Goal: Transaction & Acquisition: Purchase product/service

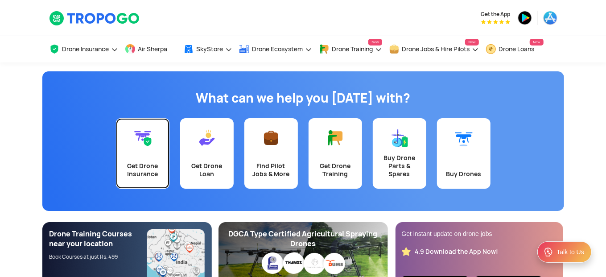
click at [145, 169] on div "Get Drone Insurance" at bounding box center [142, 170] width 43 height 16
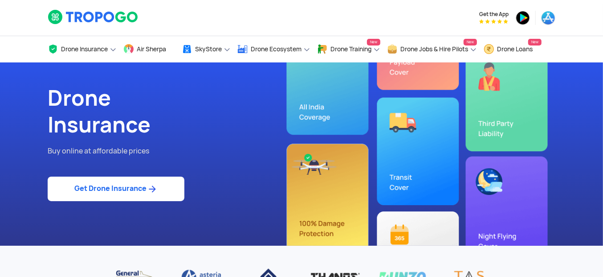
click at [96, 12] on img at bounding box center [93, 16] width 91 height 15
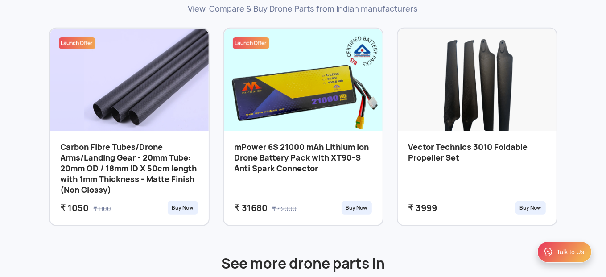
scroll to position [395, 0]
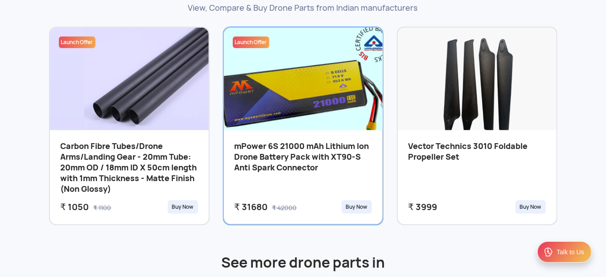
click at [274, 167] on h3 "mPower 6S 21000 mAh Lithium Ion Drone Battery Pack with XT90-S Anti Spark Conne…" at bounding box center [302, 169] width 137 height 56
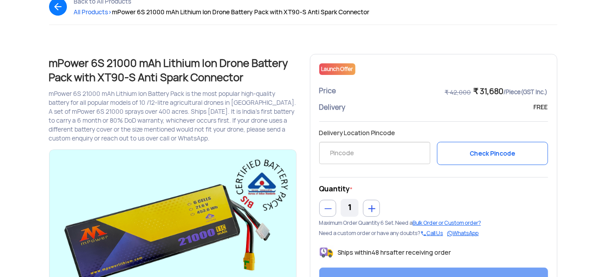
scroll to position [77, 0]
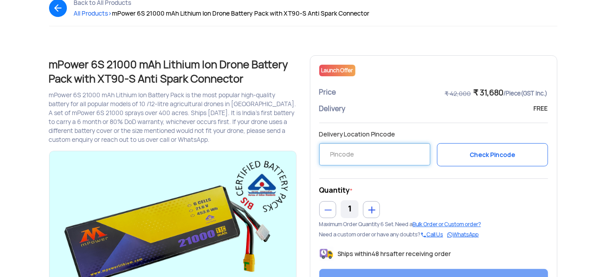
click at [354, 156] on input "text" at bounding box center [374, 154] width 111 height 22
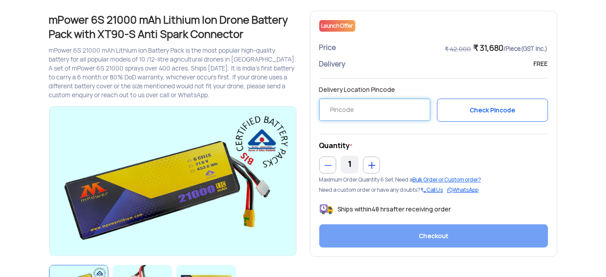
scroll to position [127, 0]
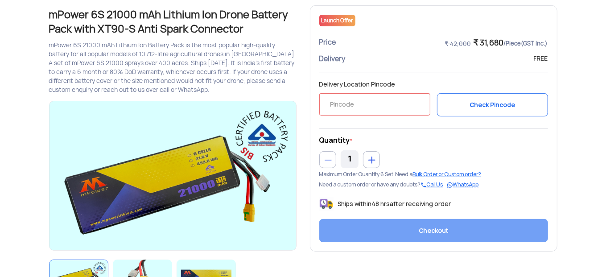
click at [374, 159] on link at bounding box center [371, 159] width 17 height 17
drag, startPoint x: 374, startPoint y: 159, endPoint x: 323, endPoint y: 154, distance: 51.0
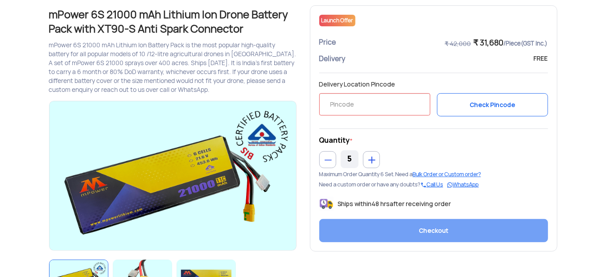
click at [323, 154] on link at bounding box center [327, 159] width 17 height 17
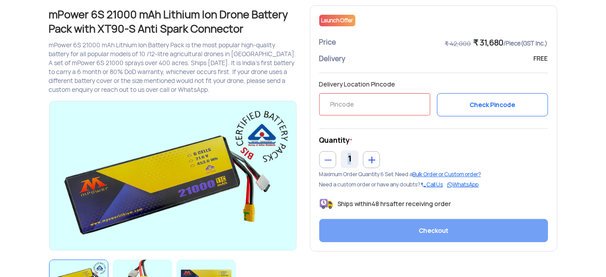
drag, startPoint x: 323, startPoint y: 154, endPoint x: 309, endPoint y: 156, distance: 14.4
click at [309, 156] on div "Launch Offer Price ₹ 42,000 ₹ 31,680 /Piece (GST Inc.) Delivery FREE Delivery L…" at bounding box center [433, 128] width 261 height 246
click at [373, 154] on link at bounding box center [371, 159] width 17 height 17
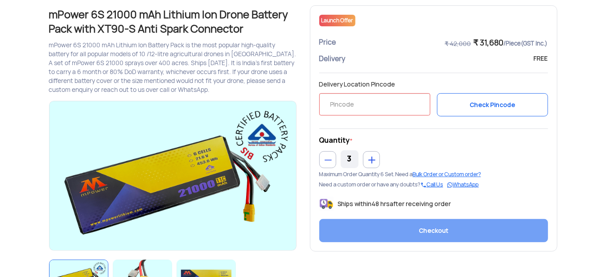
click at [373, 154] on link at bounding box center [371, 159] width 17 height 17
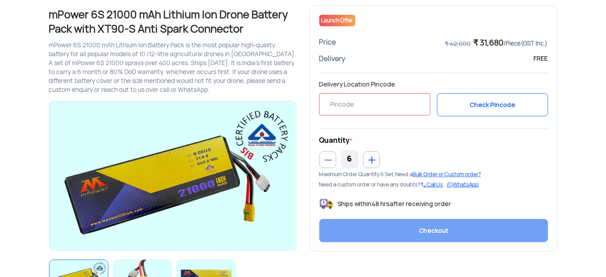
drag, startPoint x: 373, startPoint y: 154, endPoint x: 399, endPoint y: 154, distance: 25.8
click at [399, 154] on div "6" at bounding box center [433, 159] width 229 height 18
click at [331, 163] on link at bounding box center [327, 159] width 17 height 17
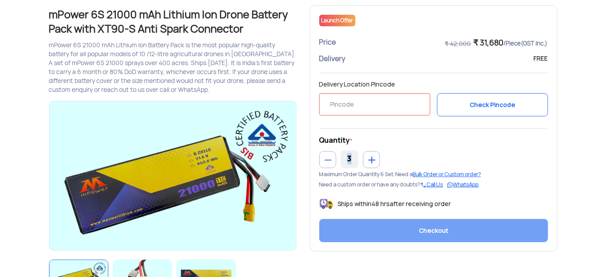
click at [331, 163] on link at bounding box center [327, 159] width 17 height 17
type input "1"
drag, startPoint x: 331, startPoint y: 163, endPoint x: 329, endPoint y: 156, distance: 6.6
click at [329, 156] on link at bounding box center [327, 159] width 17 height 17
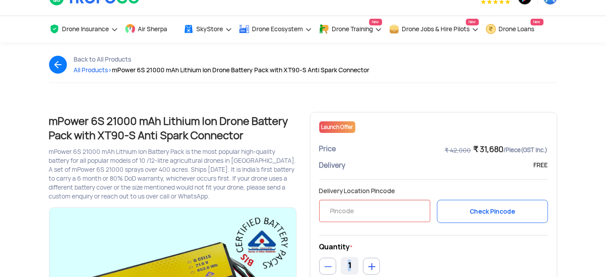
scroll to position [0, 0]
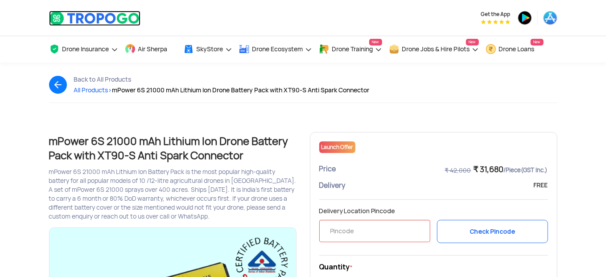
click at [98, 11] on img at bounding box center [94, 18] width 91 height 15
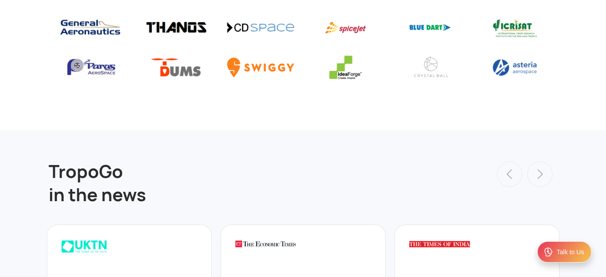
scroll to position [3158, 0]
